Goal: Task Accomplishment & Management: Use online tool/utility

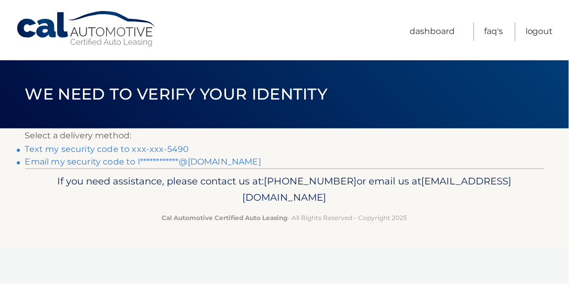
click at [82, 149] on link "Text my security code to xxx-xxx-5490" at bounding box center [107, 149] width 164 height 10
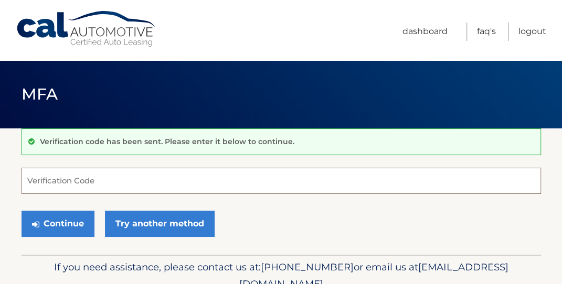
click at [105, 184] on input "Verification Code" at bounding box center [282, 181] width 520 height 26
type input "221721"
click at [22, 211] on button "Continue" at bounding box center [58, 224] width 73 height 26
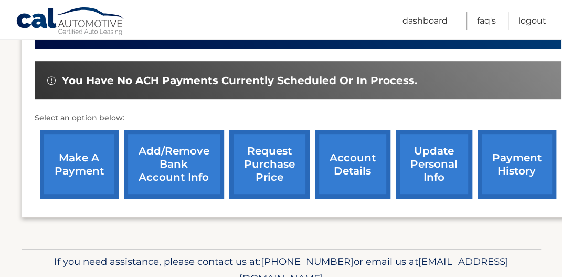
scroll to position [358, 0]
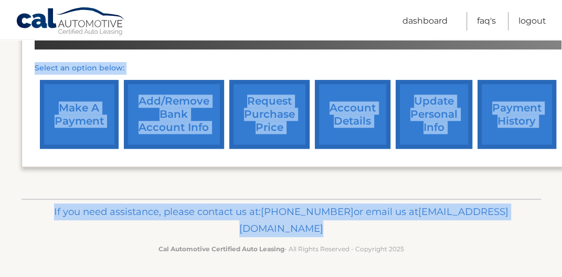
drag, startPoint x: 291, startPoint y: 277, endPoint x: 49, endPoint y: 251, distance: 243.3
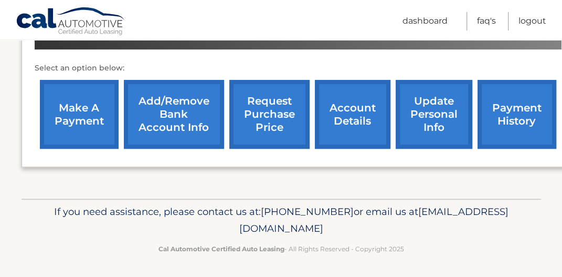
click at [295, 7] on nav "Menu Dashboard FAQ's Logout" at bounding box center [356, 19] width 381 height 39
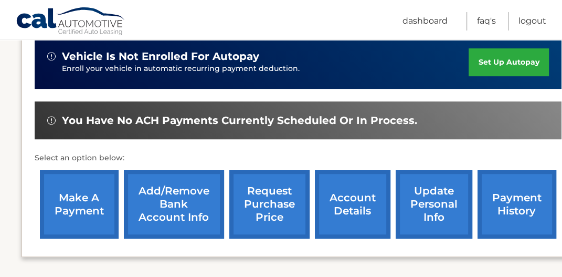
scroll to position [253, 0]
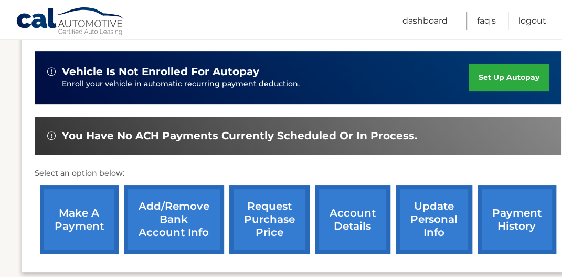
click at [77, 221] on link "make a payment" at bounding box center [79, 219] width 79 height 69
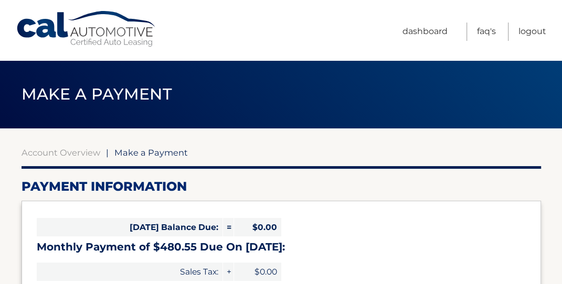
select select "YzM0NDFkOGEtMmQ4OS00Yzg1LWEyOGItNWQwOTNlZmU3YmM1"
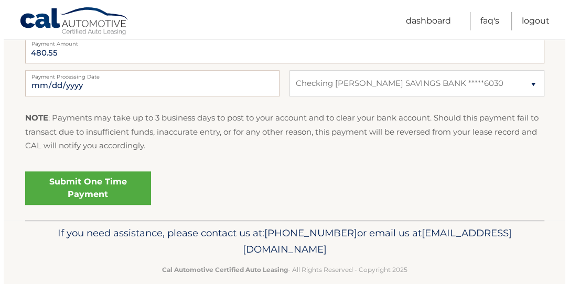
scroll to position [464, 0]
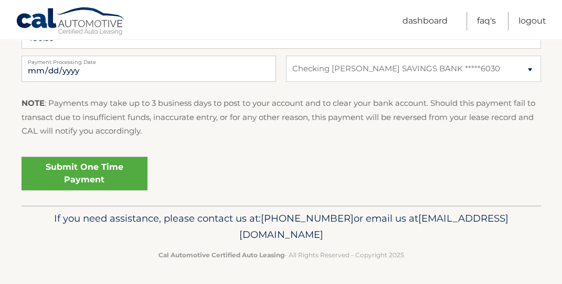
click at [68, 169] on link "Submit One Time Payment" at bounding box center [85, 174] width 126 height 34
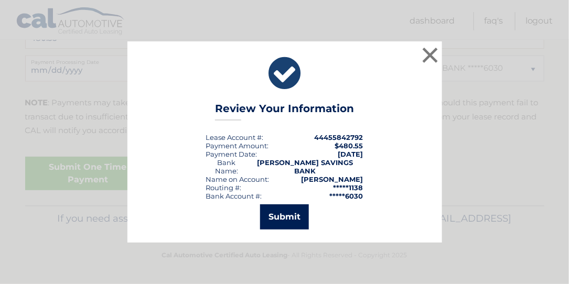
click at [293, 210] on button "Submit" at bounding box center [284, 217] width 49 height 25
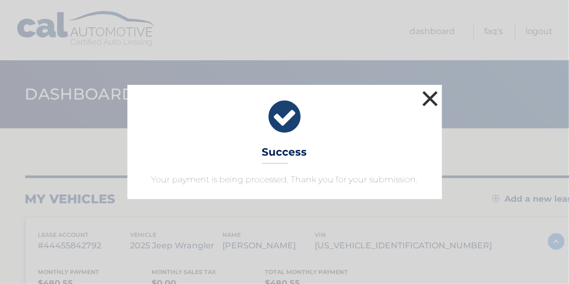
click at [431, 96] on button "×" at bounding box center [430, 98] width 21 height 21
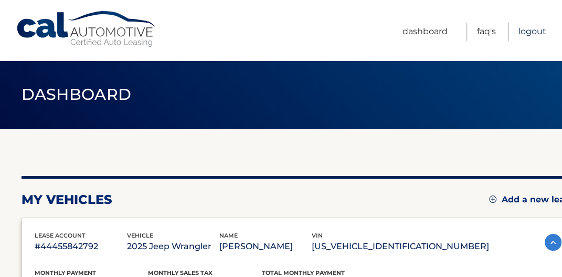
click at [526, 34] on link "Logout" at bounding box center [533, 32] width 28 height 18
